Goal: Check status: Check status

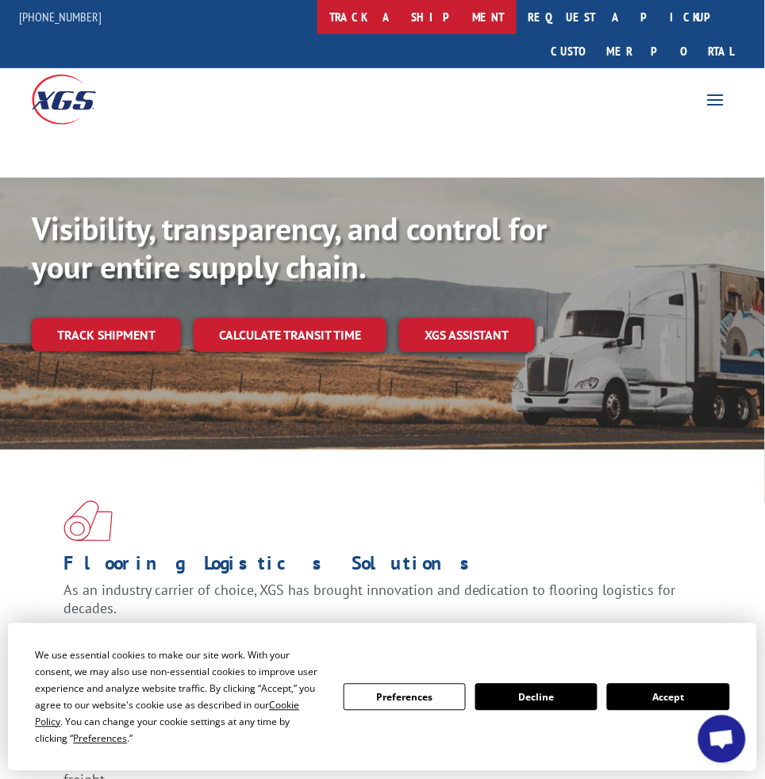
click at [409, 29] on link "track a shipment" at bounding box center [416, 17] width 199 height 34
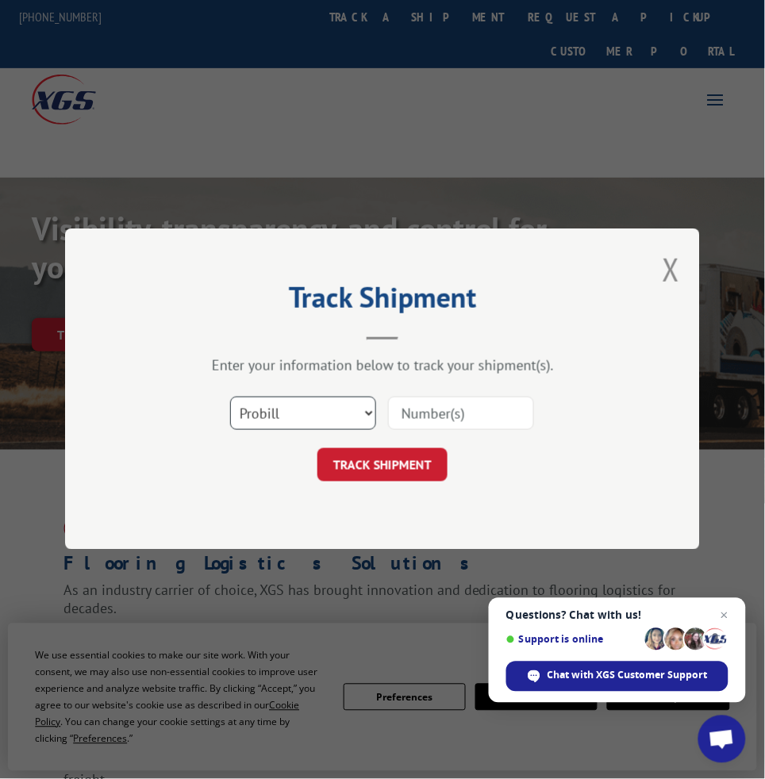
click at [353, 417] on select "Select category... Probill BOL PO" at bounding box center [303, 414] width 146 height 33
select select "bol"
click at [230, 398] on select "Select category... Probill BOL PO" at bounding box center [303, 414] width 146 height 33
click at [401, 420] on input at bounding box center [461, 414] width 146 height 33
paste input "2874291"
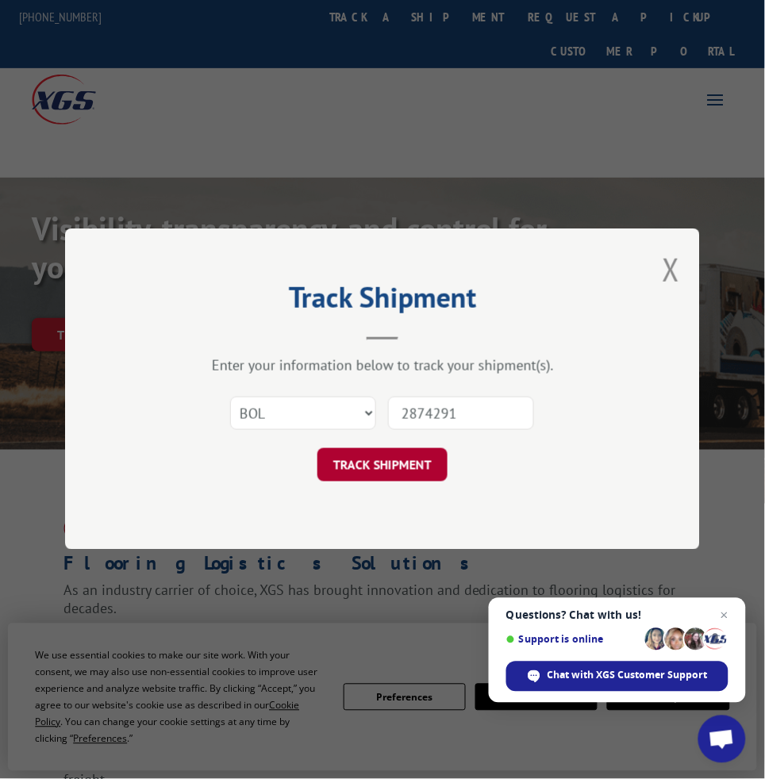
type input "2874291"
click at [407, 453] on button "TRACK SHIPMENT" at bounding box center [382, 465] width 130 height 33
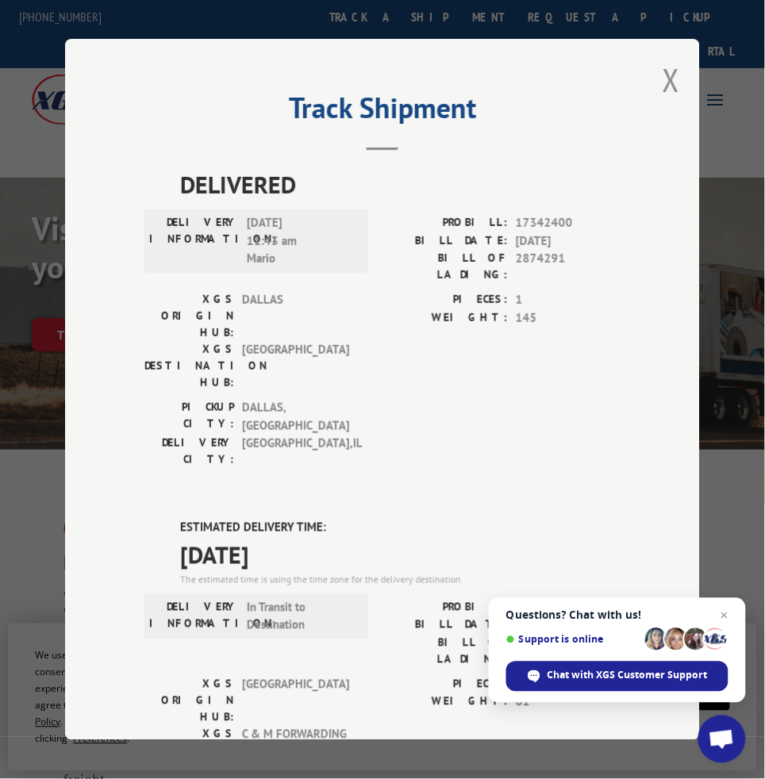
scroll to position [238, 0]
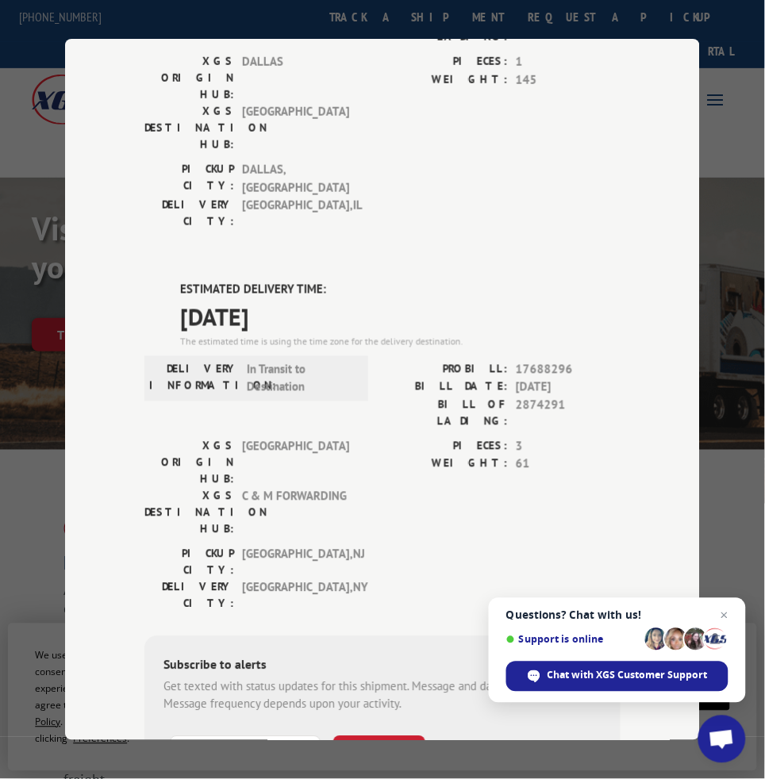
click at [568, 281] on label "ESTIMATED DELIVERY TIME:" at bounding box center [400, 290] width 440 height 18
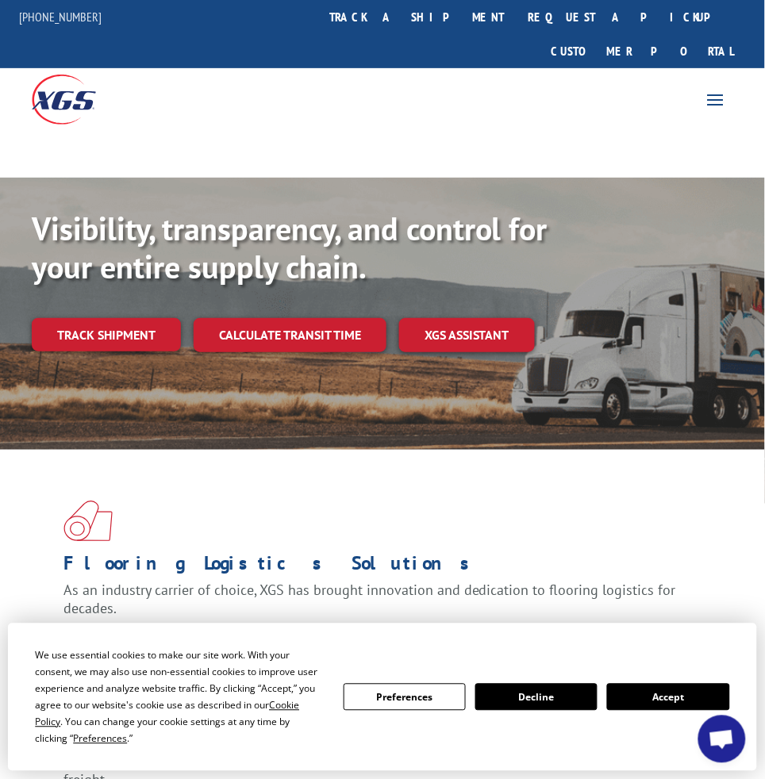
click at [0, 0] on link "request a quote" at bounding box center [0, 0] width 0 height 0
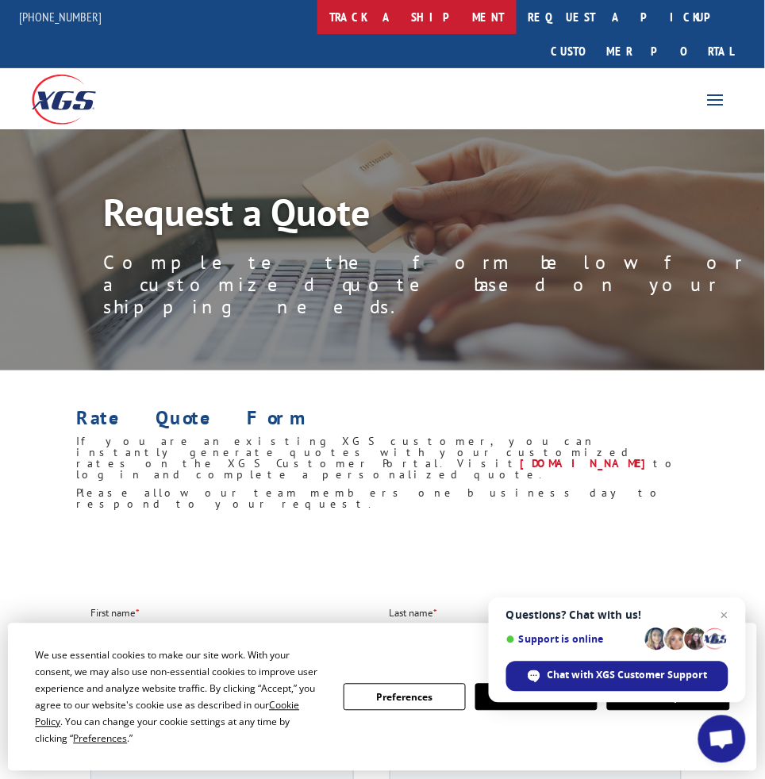
click at [432, 25] on link "track a shipment" at bounding box center [416, 17] width 199 height 34
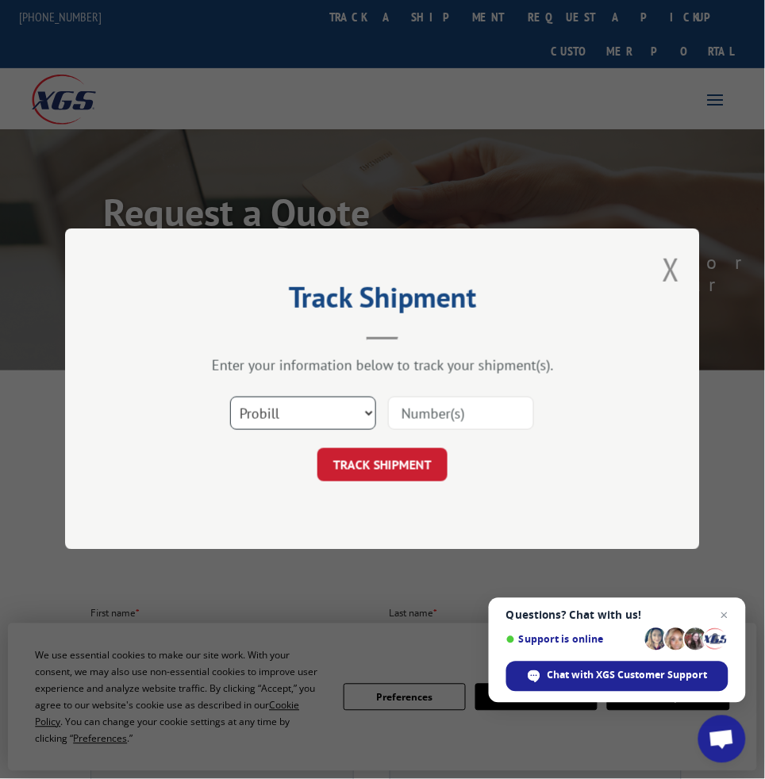
click at [317, 414] on select "Select category... Probill BOL PO" at bounding box center [303, 414] width 146 height 33
select select "bol"
click at [230, 398] on select "Select category... Probill BOL PO" at bounding box center [303, 414] width 146 height 33
drag, startPoint x: 459, startPoint y: 418, endPoint x: 436, endPoint y: 440, distance: 31.4
click at [459, 418] on input at bounding box center [461, 414] width 146 height 33
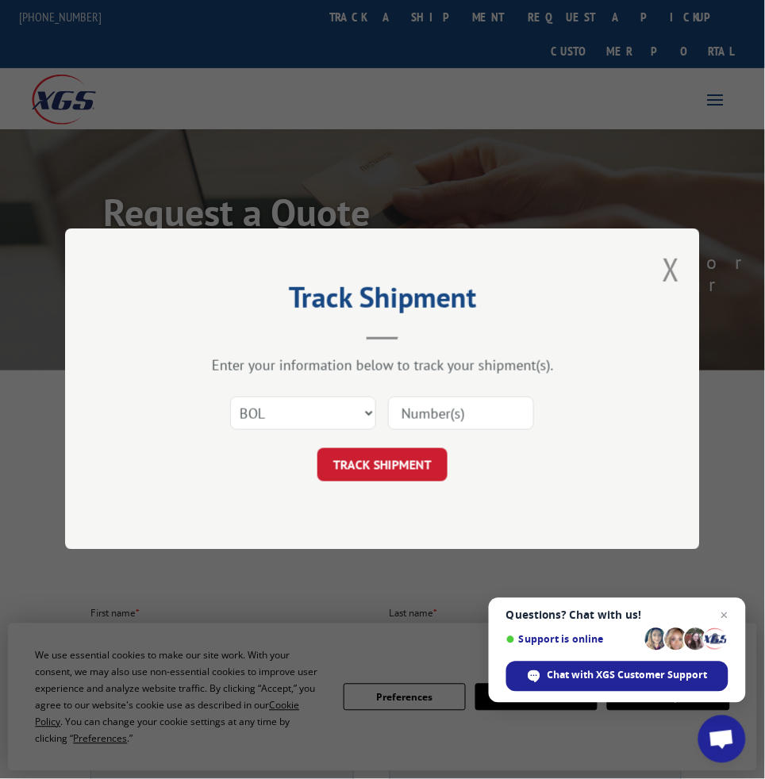
paste input "6200043357"
type input "6200043357"
click at [388, 471] on button "TRACK SHIPMENT" at bounding box center [382, 465] width 130 height 33
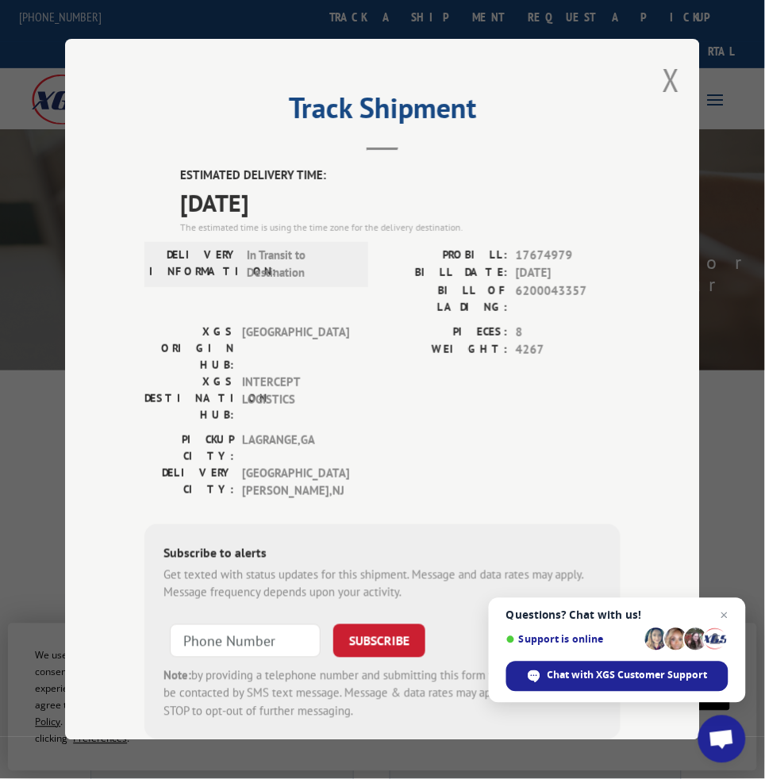
click at [442, 341] on label "WEIGHT:" at bounding box center [444, 350] width 125 height 18
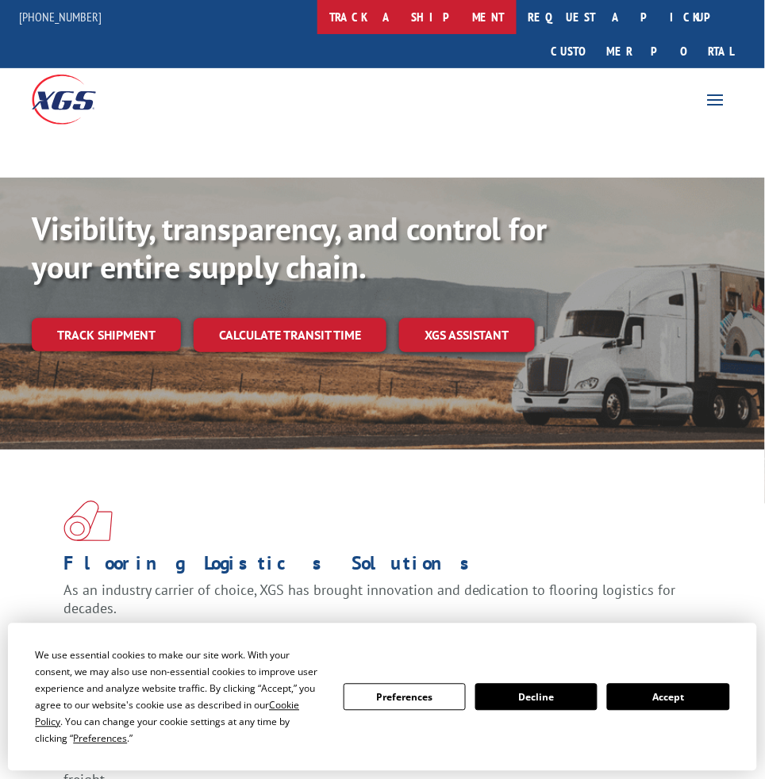
click at [375, 16] on link "track a shipment" at bounding box center [416, 17] width 199 height 34
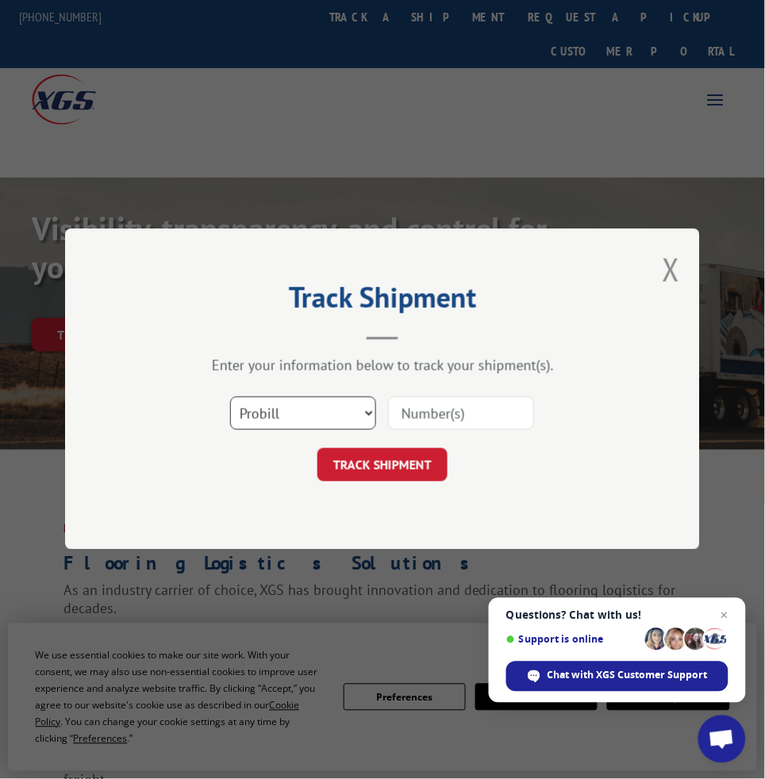
click at [277, 407] on select "Select category... Probill BOL PO" at bounding box center [303, 414] width 146 height 33
select select "bol"
click at [230, 398] on select "Select category... Probill BOL PO" at bounding box center [303, 414] width 146 height 33
click at [482, 409] on input at bounding box center [461, 414] width 146 height 33
paste input "5180103"
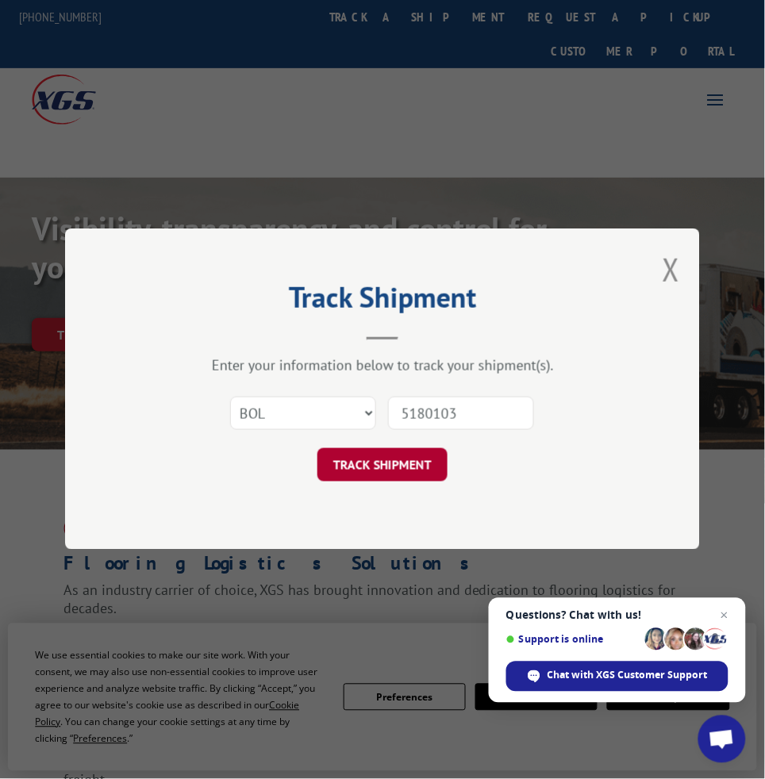
type input "5180103"
click at [391, 462] on button "TRACK SHIPMENT" at bounding box center [382, 465] width 130 height 33
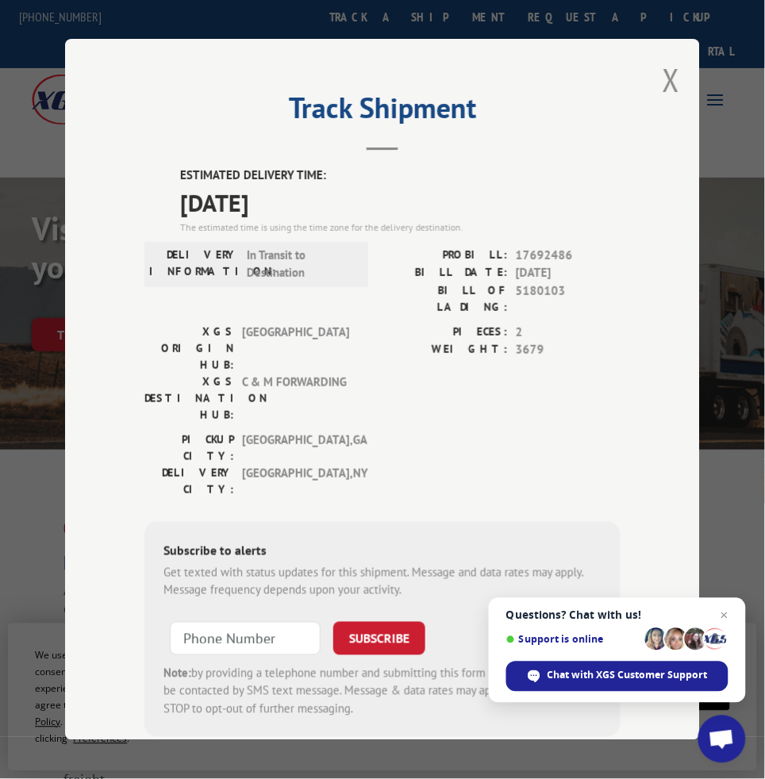
click at [321, 185] on span "10/14/2025" at bounding box center [400, 203] width 440 height 36
